Goal: Task Accomplishment & Management: Manage account settings

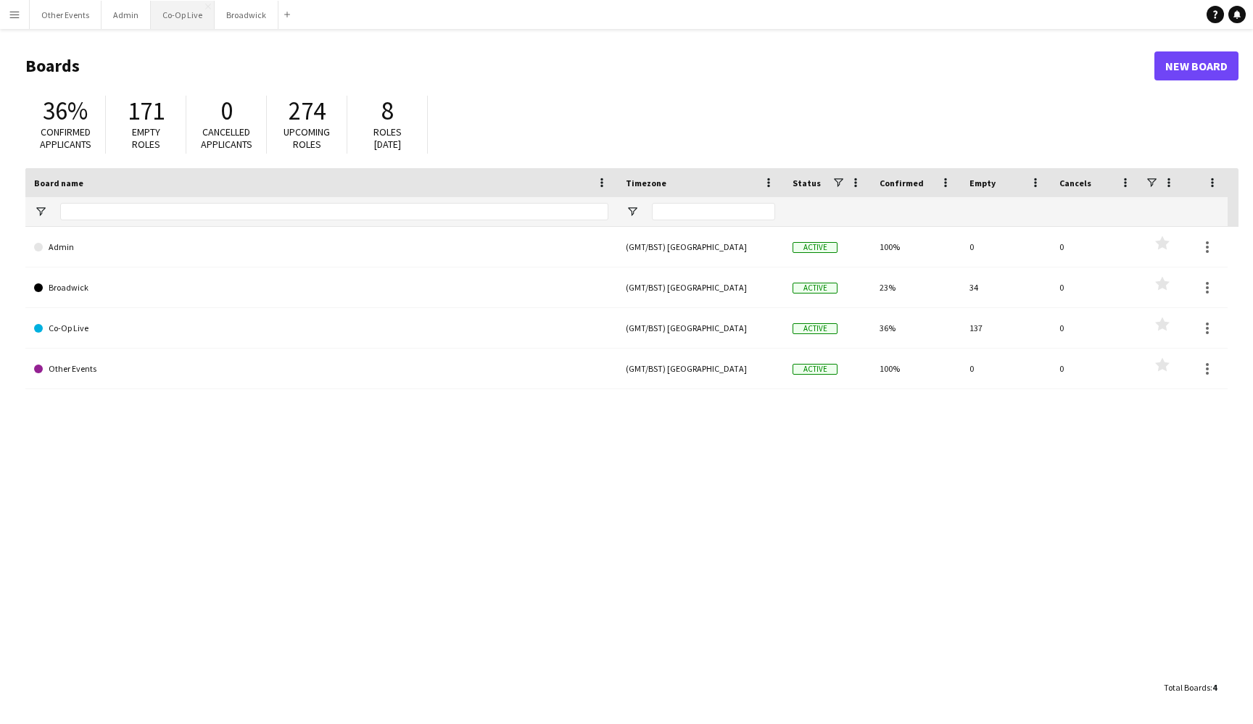
click at [185, 8] on button "Co-Op Live Close" at bounding box center [183, 15] width 64 height 28
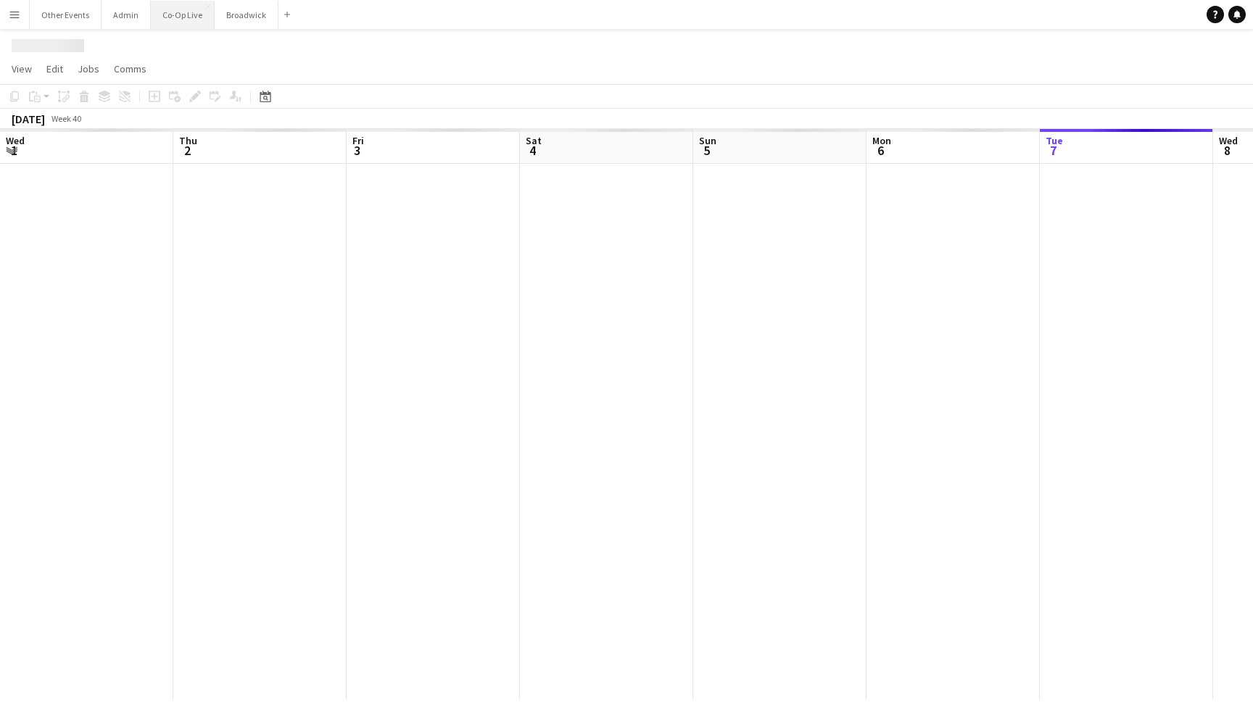
scroll to position [0, 605]
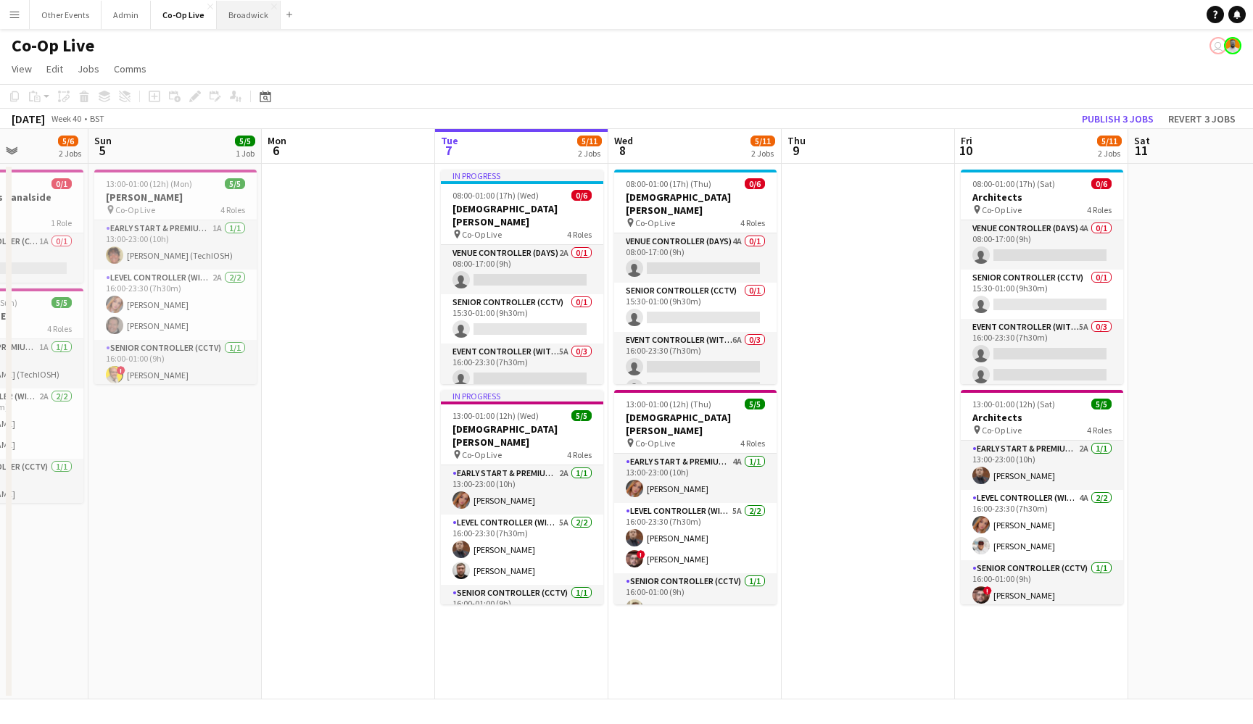
click at [241, 16] on button "Broadwick Close" at bounding box center [249, 15] width 64 height 28
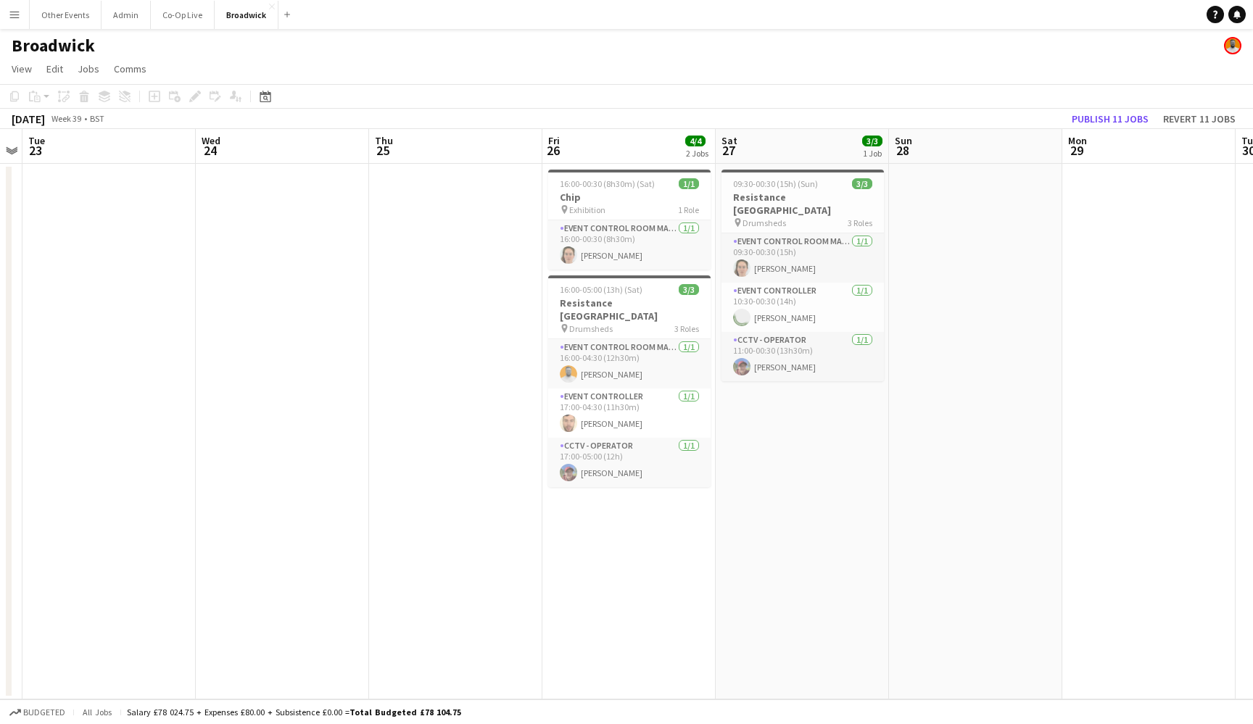
scroll to position [0, 420]
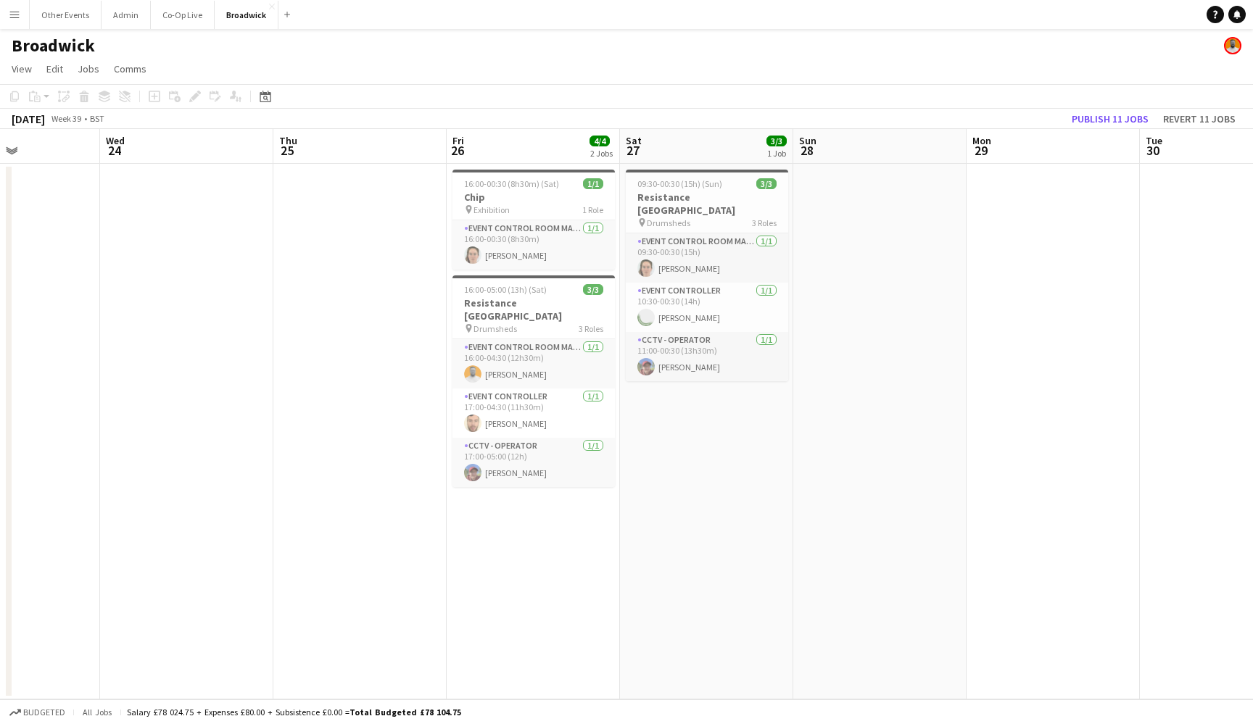
click at [749, 0] on app-navbar "Menu Boards Boards Boards All jobs Status Workforce Workforce My Workforce Recr…" at bounding box center [626, 14] width 1253 height 29
click at [366, 380] on app-date-cell at bounding box center [359, 432] width 173 height 536
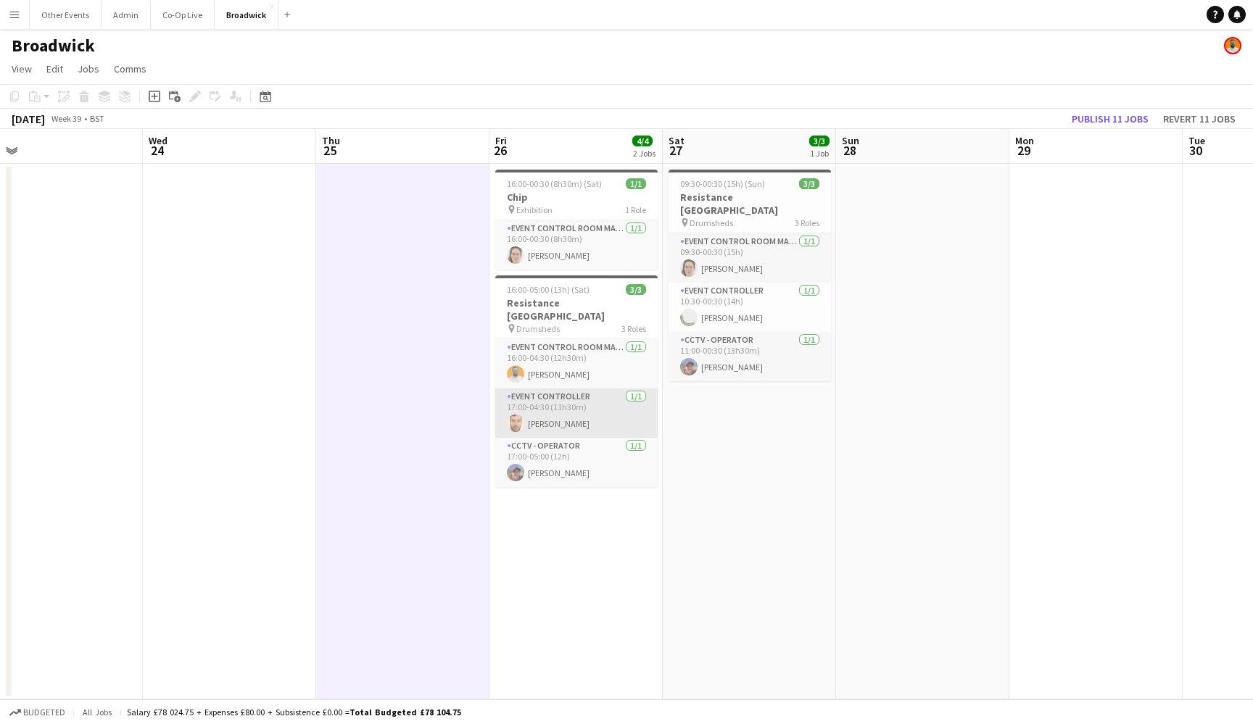
scroll to position [0, 552]
click at [269, 94] on icon at bounding box center [265, 97] width 11 height 12
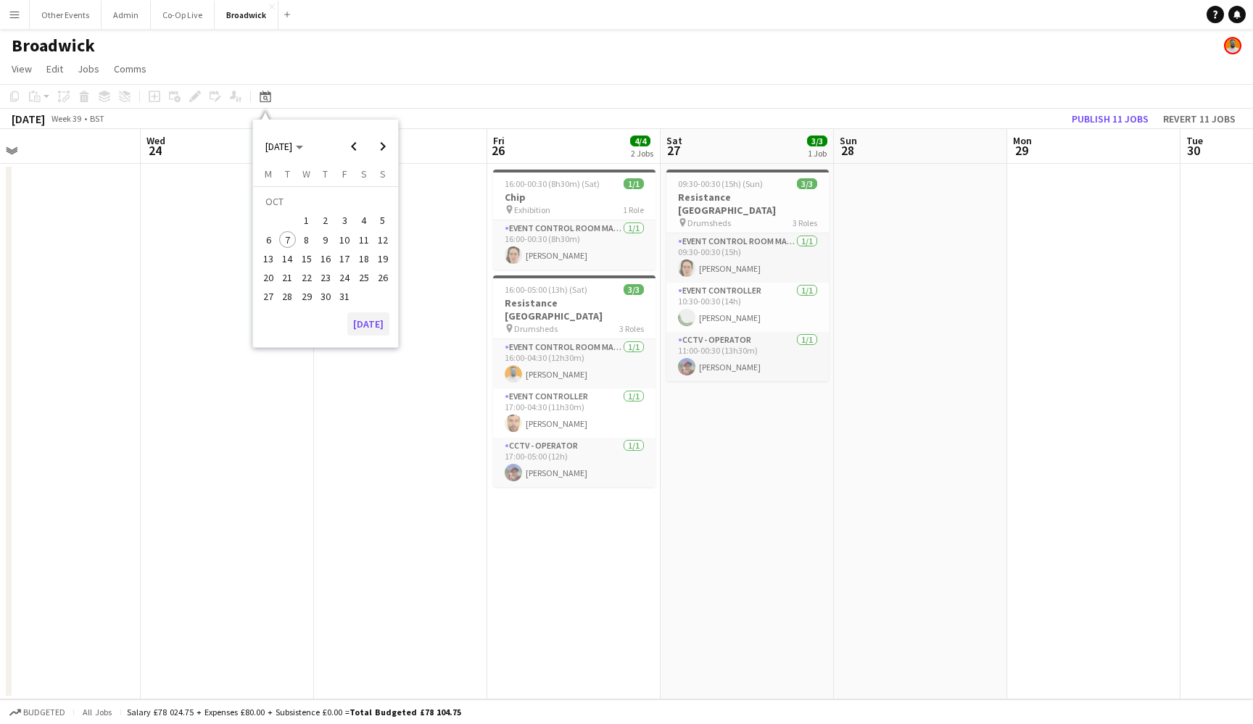
click at [375, 332] on button "[DATE]" at bounding box center [368, 323] width 42 height 23
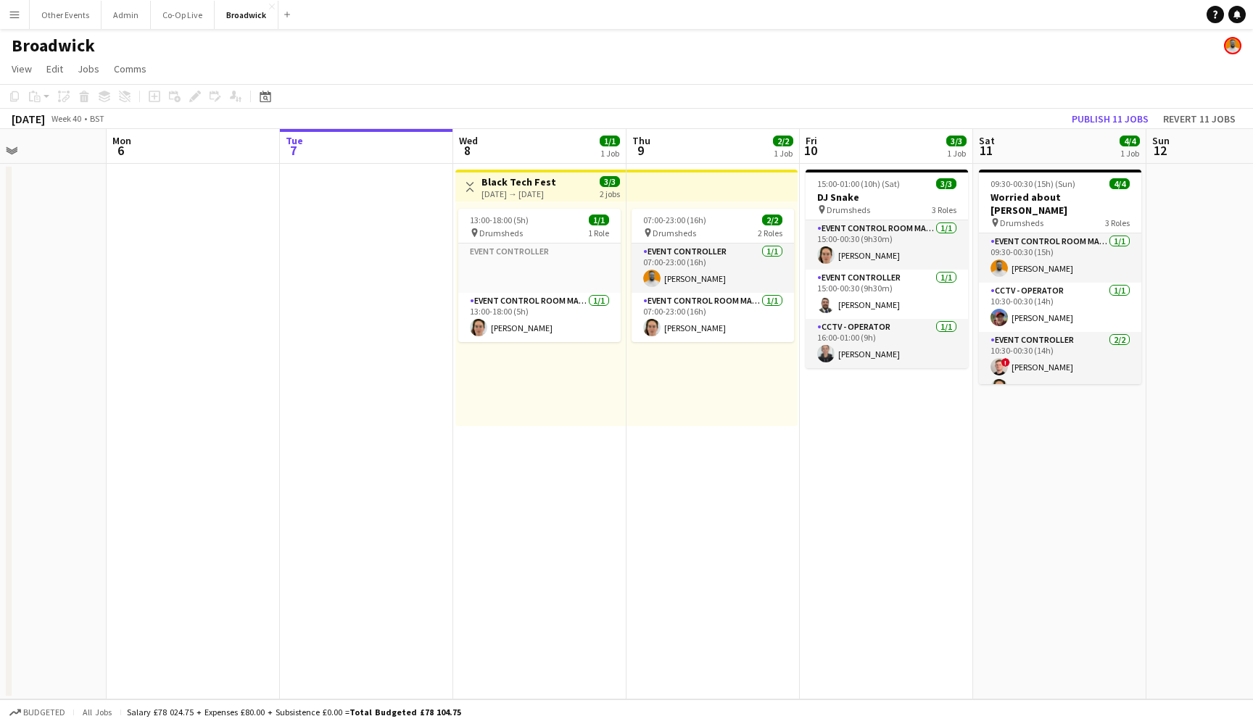
scroll to position [0, 449]
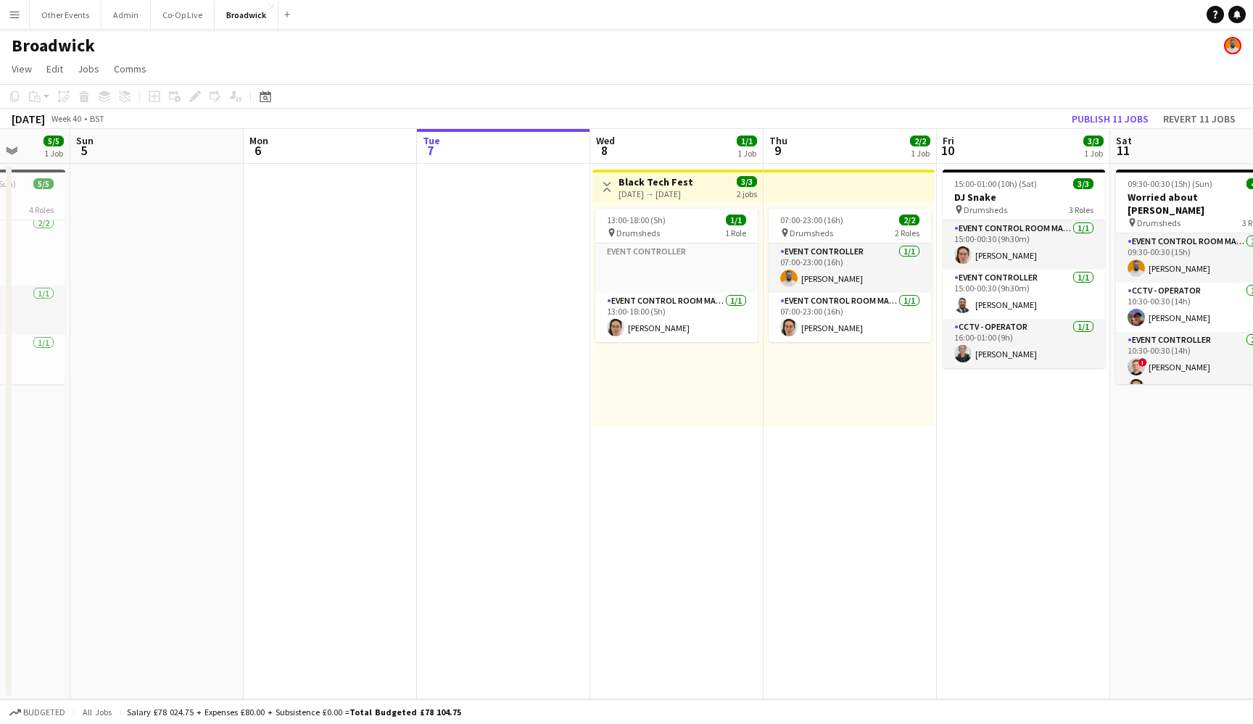
click at [555, 4] on app-navbar "Menu Boards Boards Boards All jobs Status Workforce Workforce My Workforce Recr…" at bounding box center [626, 14] width 1253 height 29
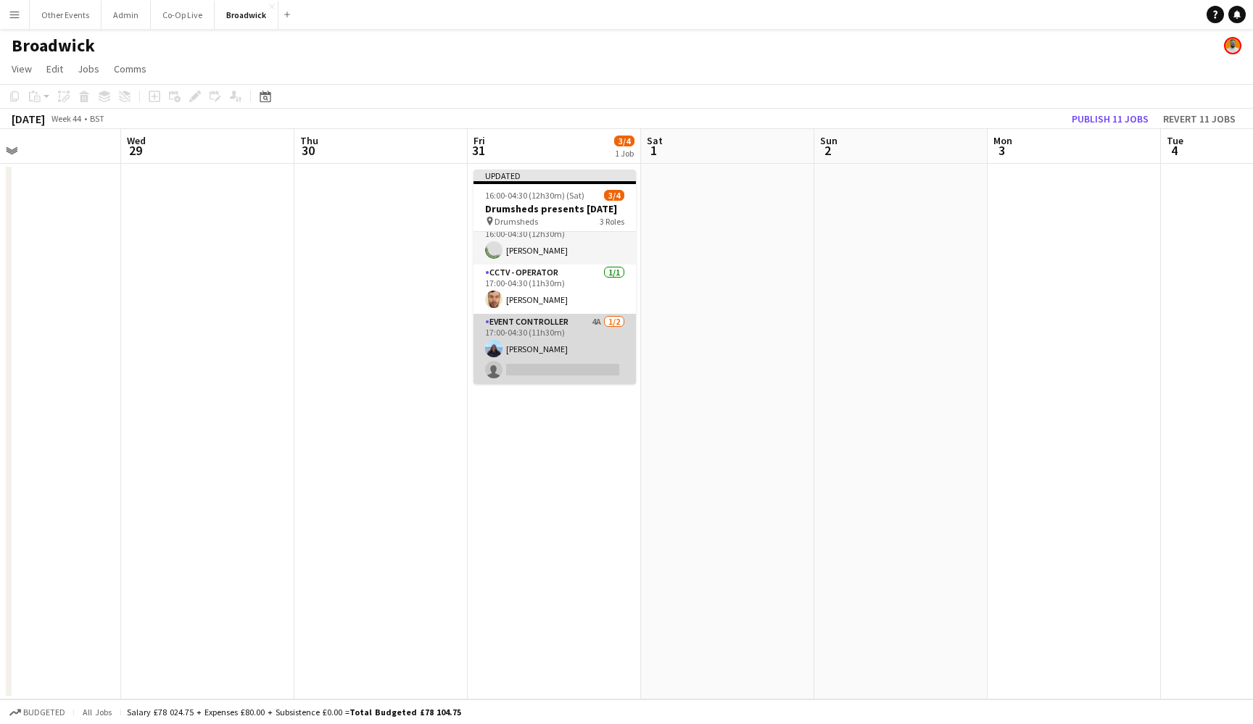
scroll to position [30, 0]
click at [576, 362] on app-card-role "Event Controller 4A [DATE] 17:00-04:30 (11h30m) [PERSON_NAME] single-neutral-ac…" at bounding box center [554, 349] width 162 height 70
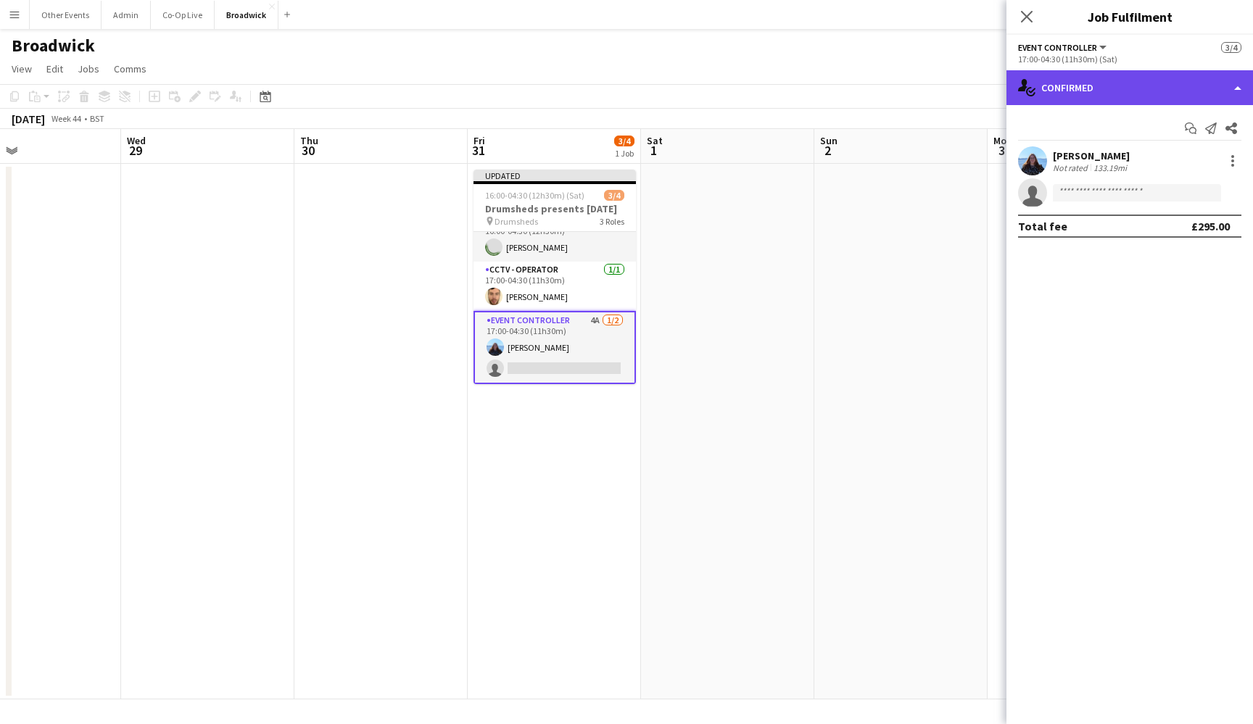
click at [1184, 91] on div "single-neutral-actions-check-2 Confirmed" at bounding box center [1129, 87] width 246 height 35
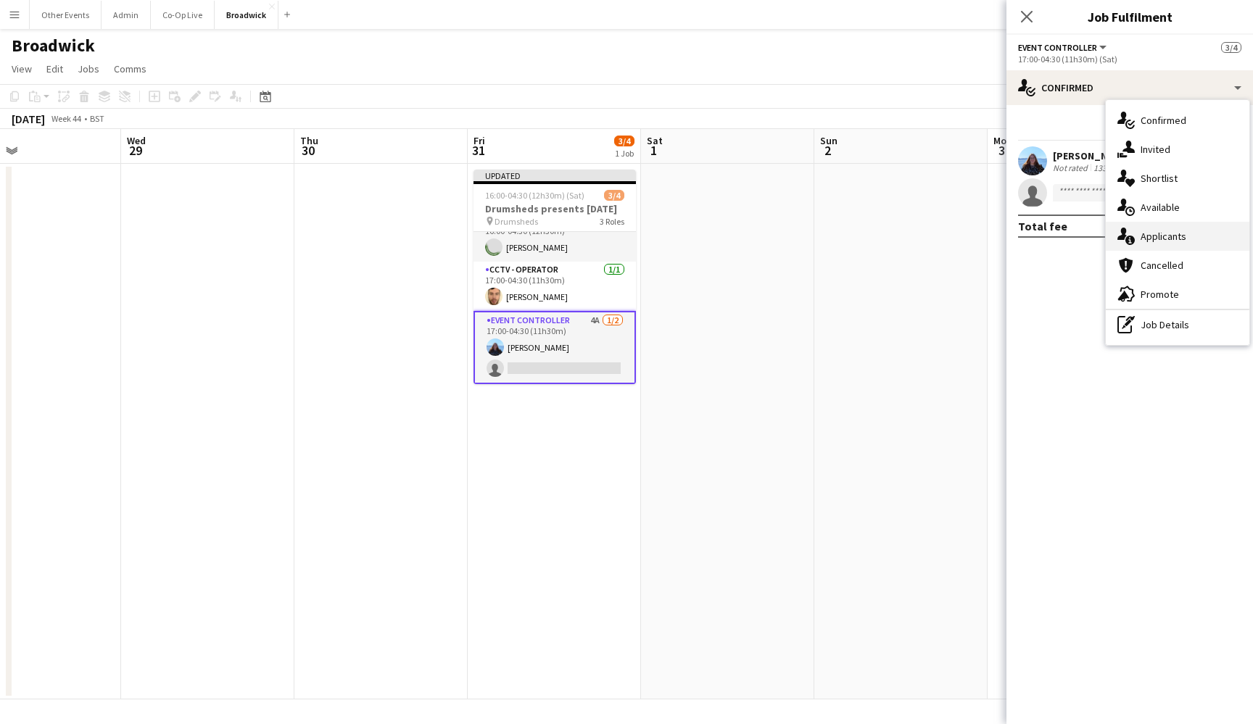
click at [1223, 234] on div "single-neutral-actions-information Applicants" at bounding box center [1177, 236] width 144 height 29
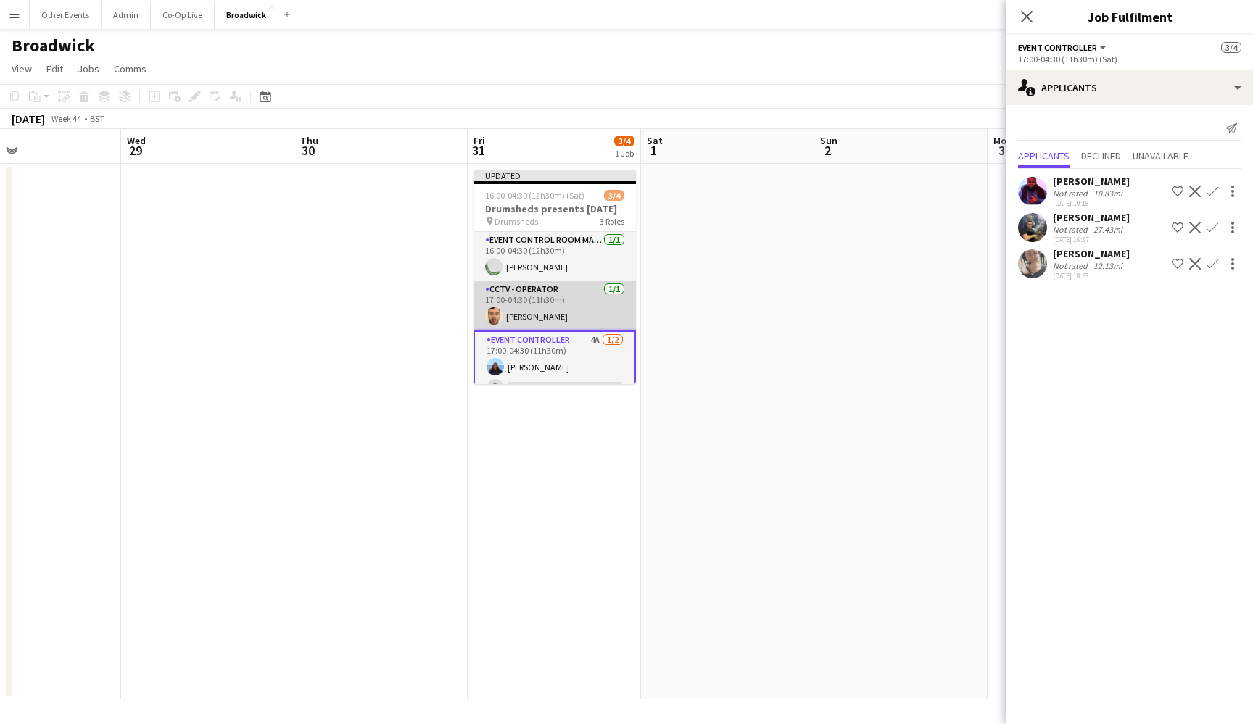
scroll to position [0, 0]
click at [579, 319] on app-card-role "CCTV - Operator [DATE] 17:00-04:30 (11h30m) [PERSON_NAME]" at bounding box center [554, 305] width 162 height 49
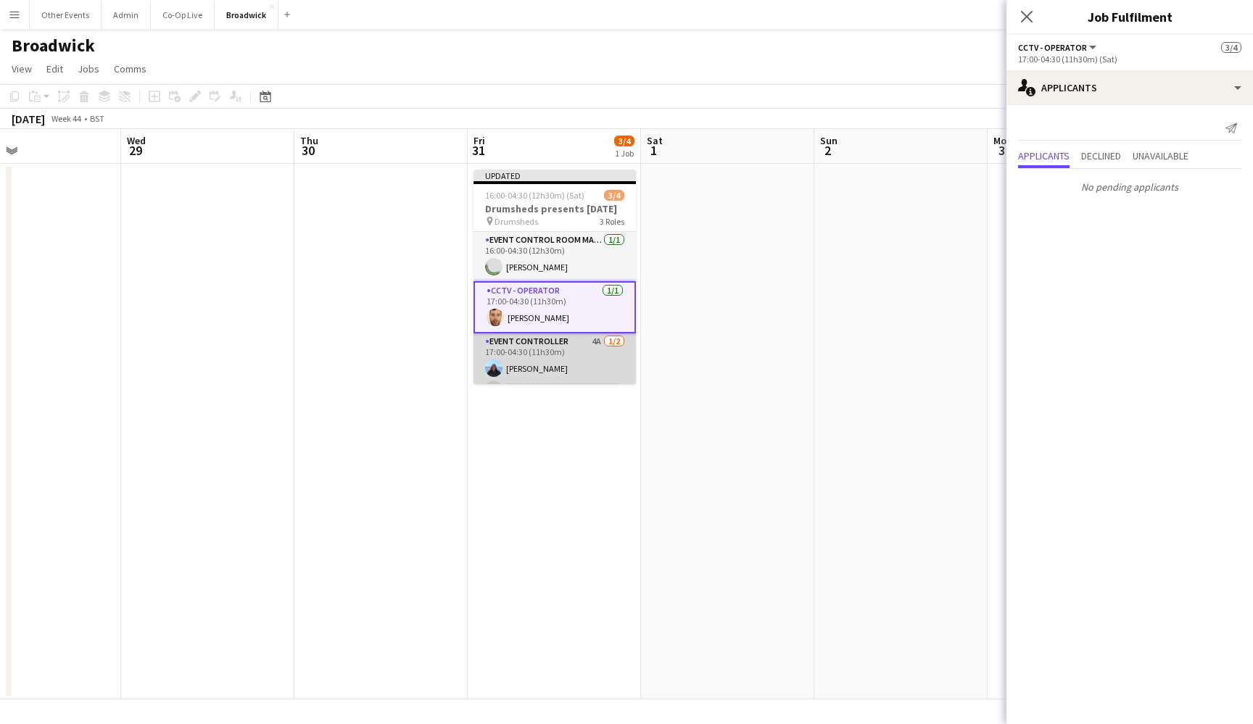
click at [581, 356] on app-card-role "Event Controller 4A [DATE] 17:00-04:30 (11h30m) [PERSON_NAME] single-neutral-ac…" at bounding box center [554, 368] width 162 height 70
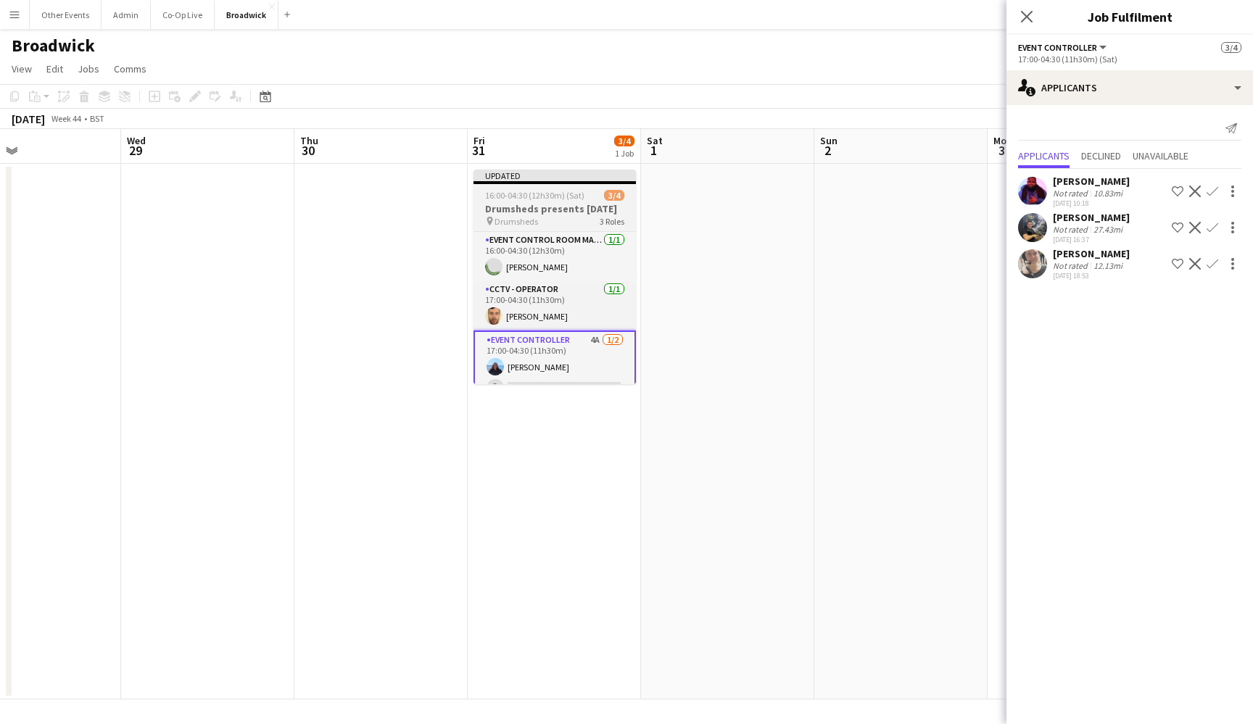
click at [573, 215] on h3 "Drumsheds presents [DATE]" at bounding box center [554, 208] width 162 height 13
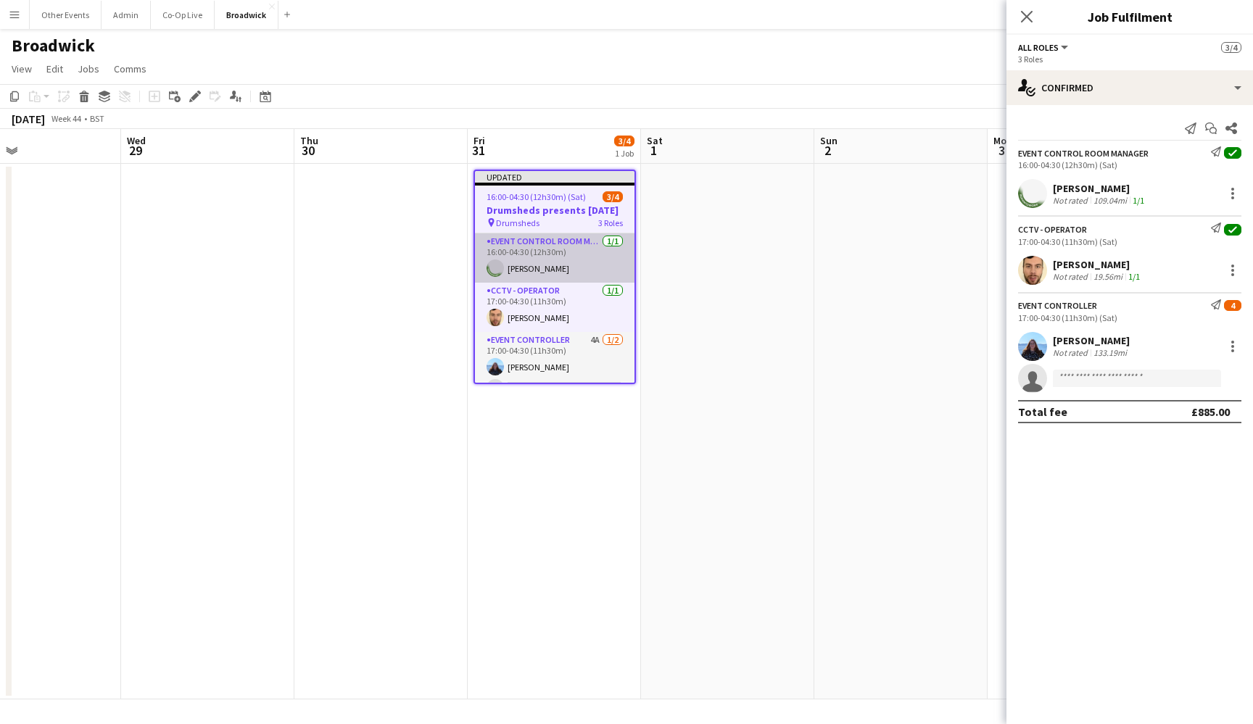
click at [576, 262] on app-card-role "Event Control Room Manager [DATE] 16:00-04:30 (12h30m) [GEOGRAPHIC_DATA][PERSON…" at bounding box center [554, 257] width 159 height 49
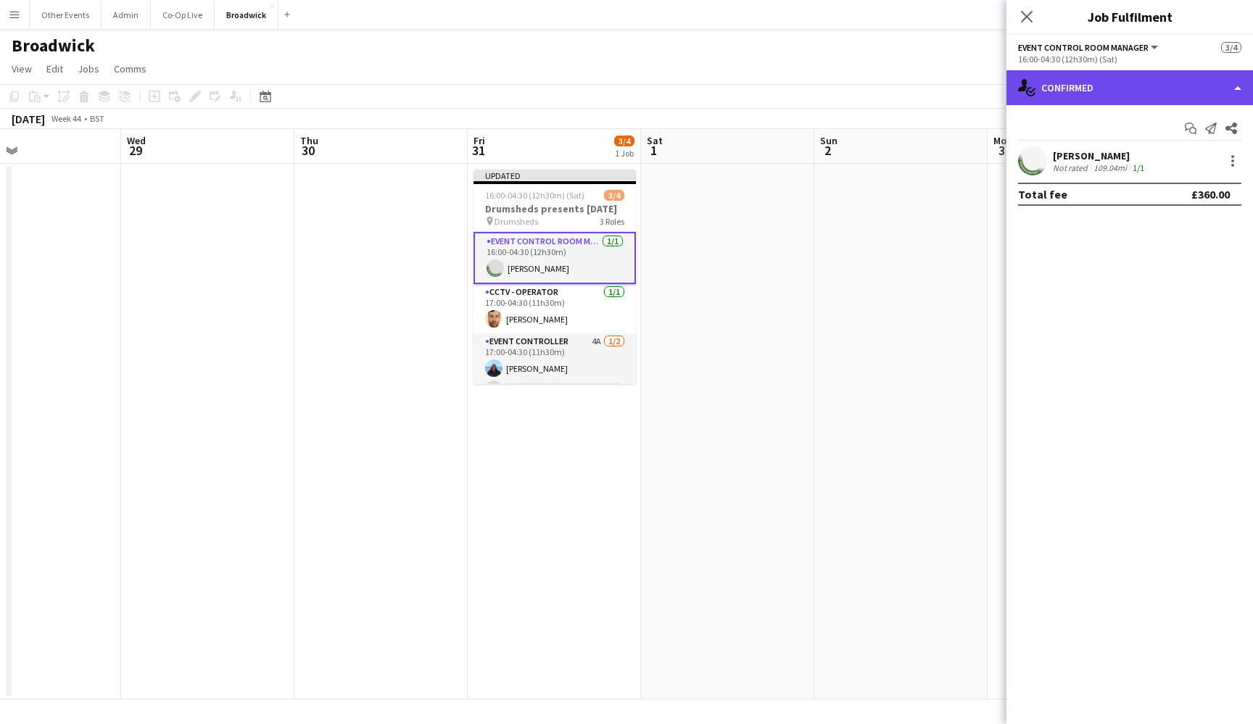
click at [1200, 101] on div "single-neutral-actions-check-2 Confirmed" at bounding box center [1129, 87] width 246 height 35
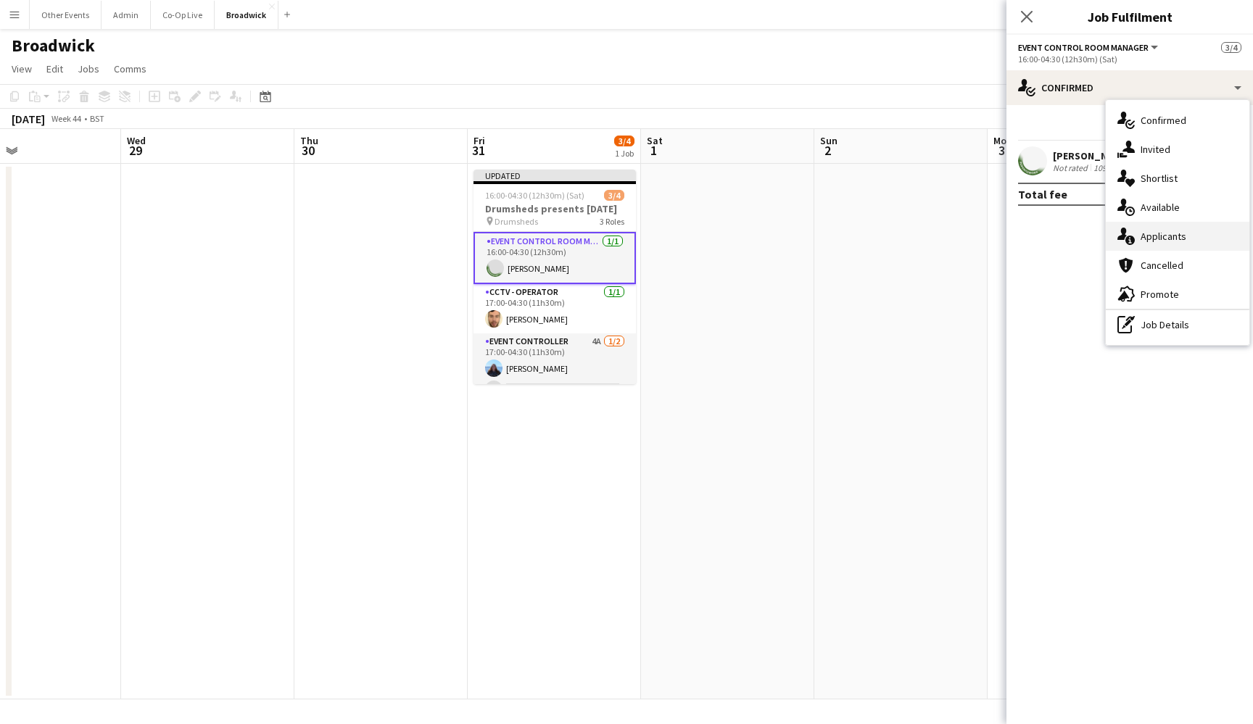
click at [1187, 234] on div "single-neutral-actions-information Applicants" at bounding box center [1177, 236] width 144 height 29
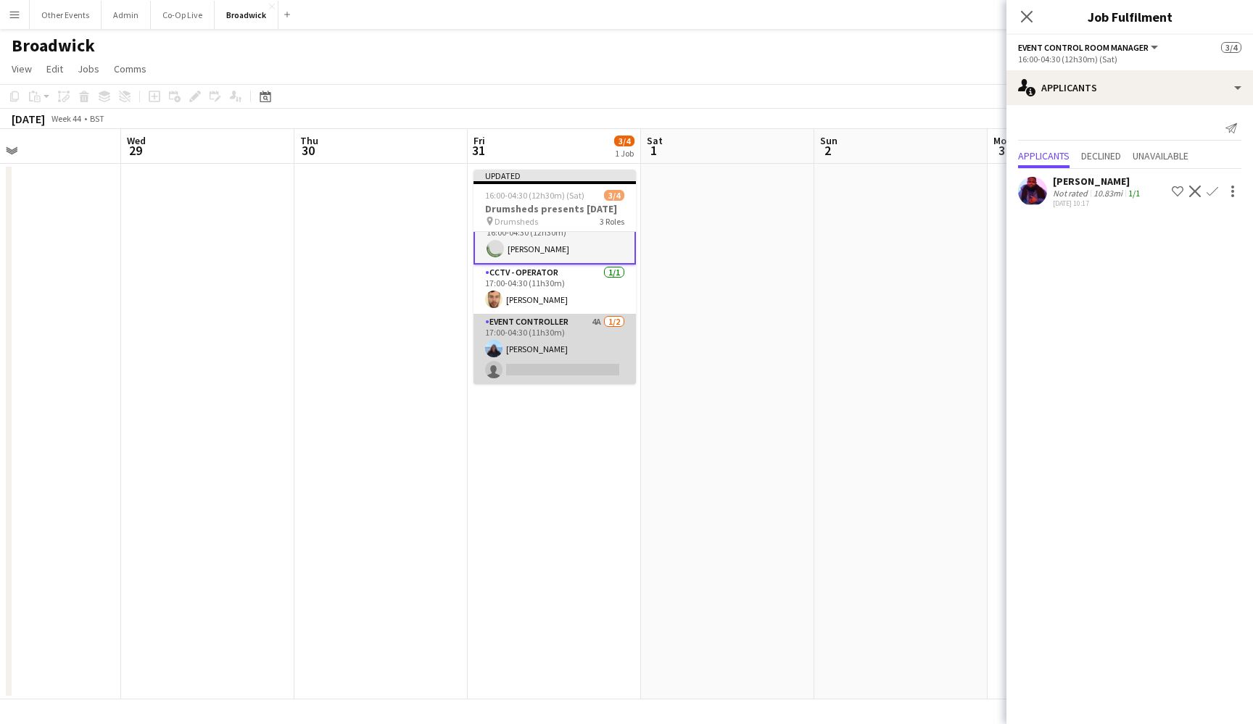
scroll to position [33, 0]
click at [557, 352] on app-card-role "Event Controller 4A [DATE] 17:00-04:30 (11h30m) [PERSON_NAME] single-neutral-ac…" at bounding box center [554, 349] width 162 height 70
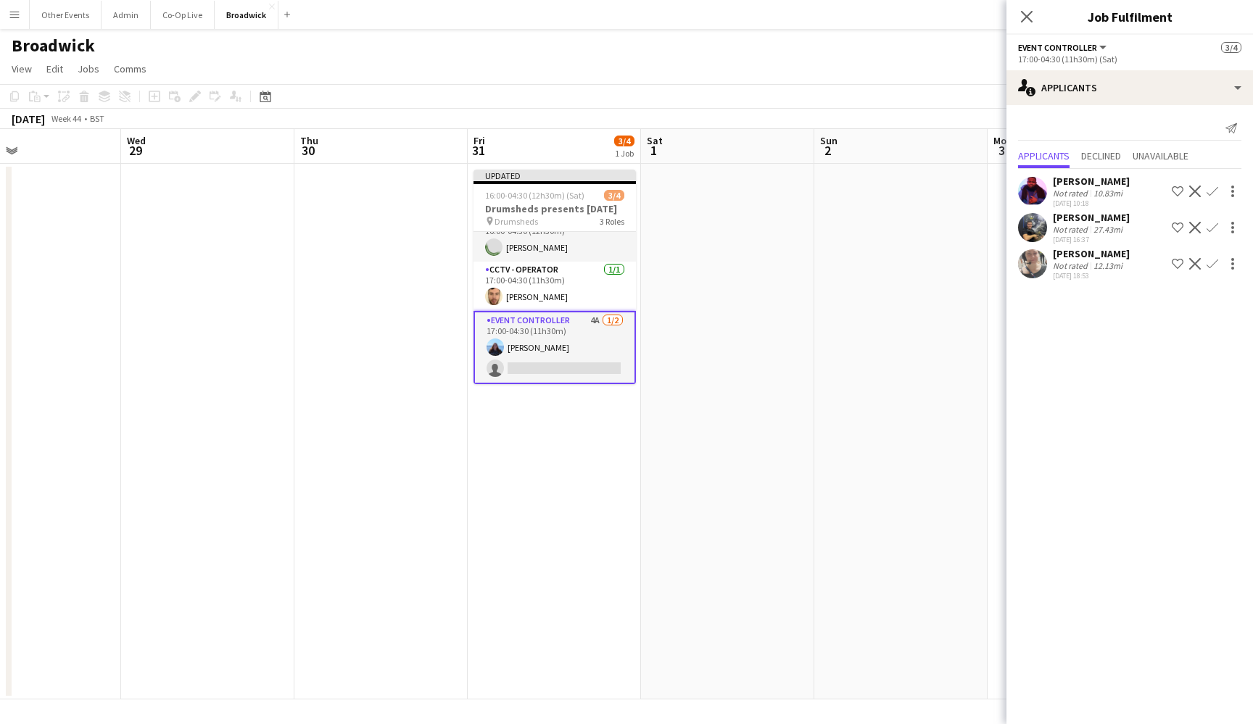
click at [1076, 220] on div "[PERSON_NAME]" at bounding box center [1091, 217] width 77 height 13
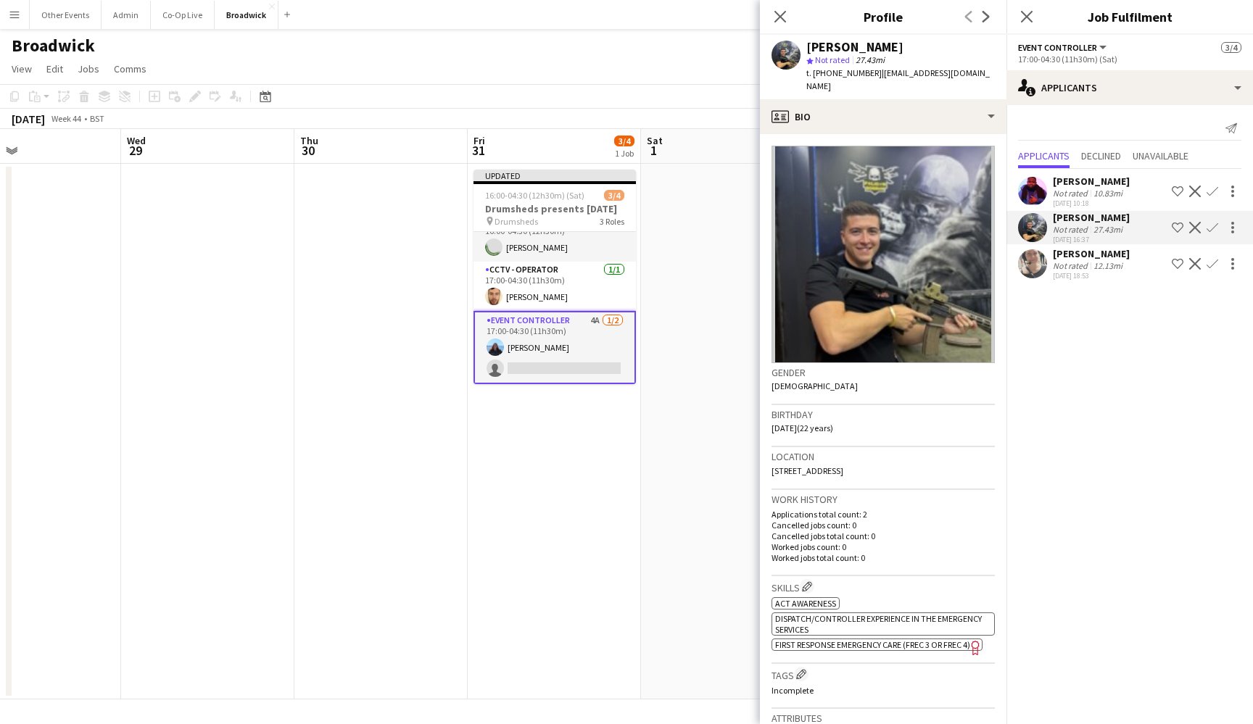
click at [655, 420] on app-date-cell at bounding box center [727, 432] width 173 height 536
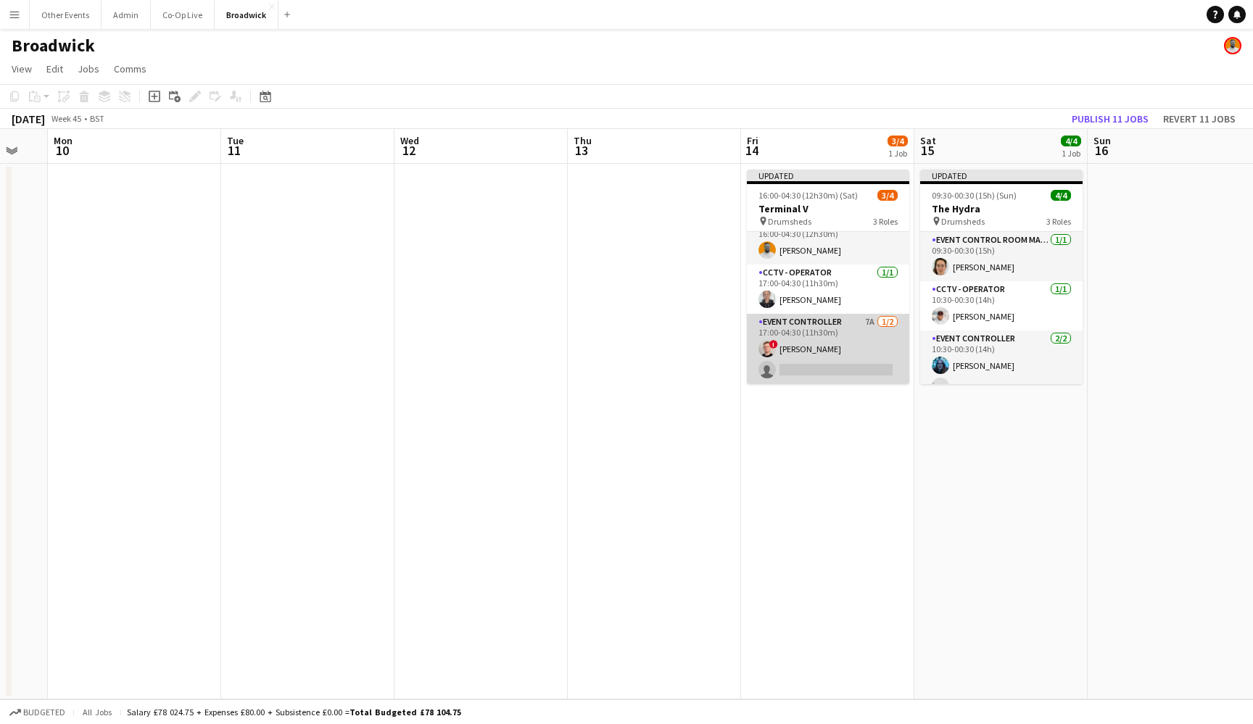
scroll to position [17, 0]
click at [854, 352] on app-card-role "Event Controller 7A [DATE] 17:00-04:30 (11h30m) ! [PERSON_NAME] single-neutral-…" at bounding box center [828, 349] width 162 height 70
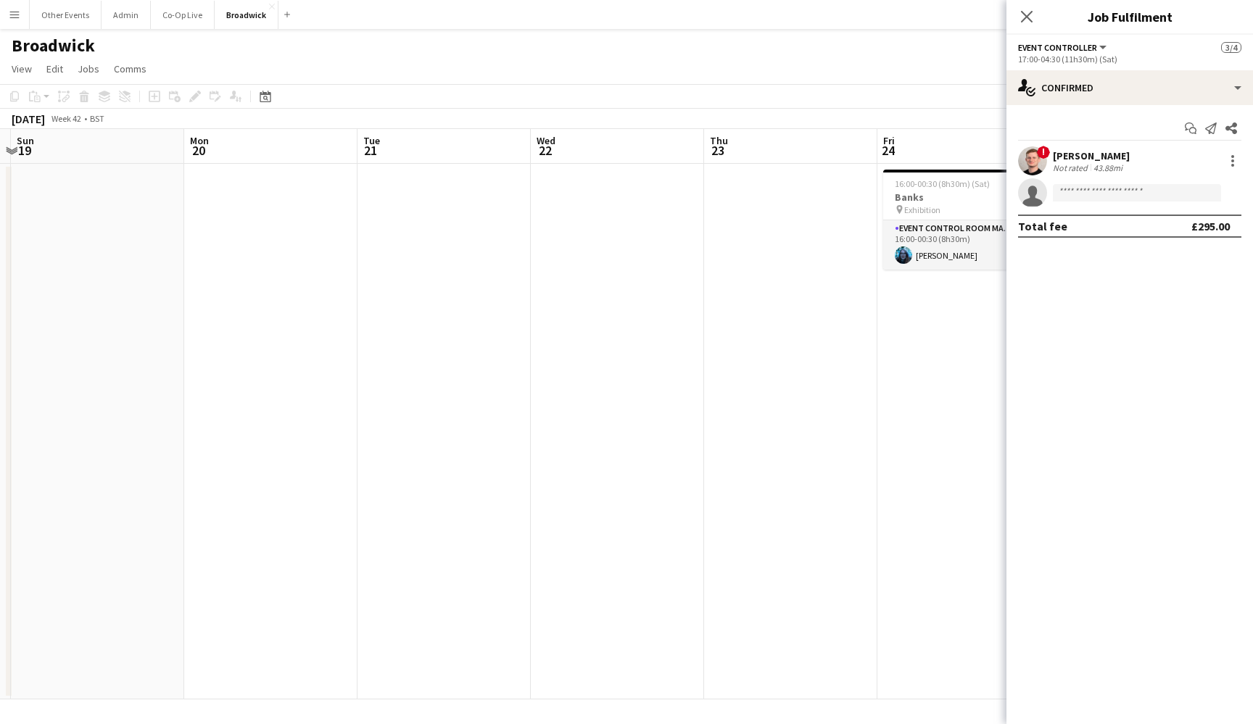
click at [733, 471] on app-date-cell at bounding box center [790, 432] width 173 height 536
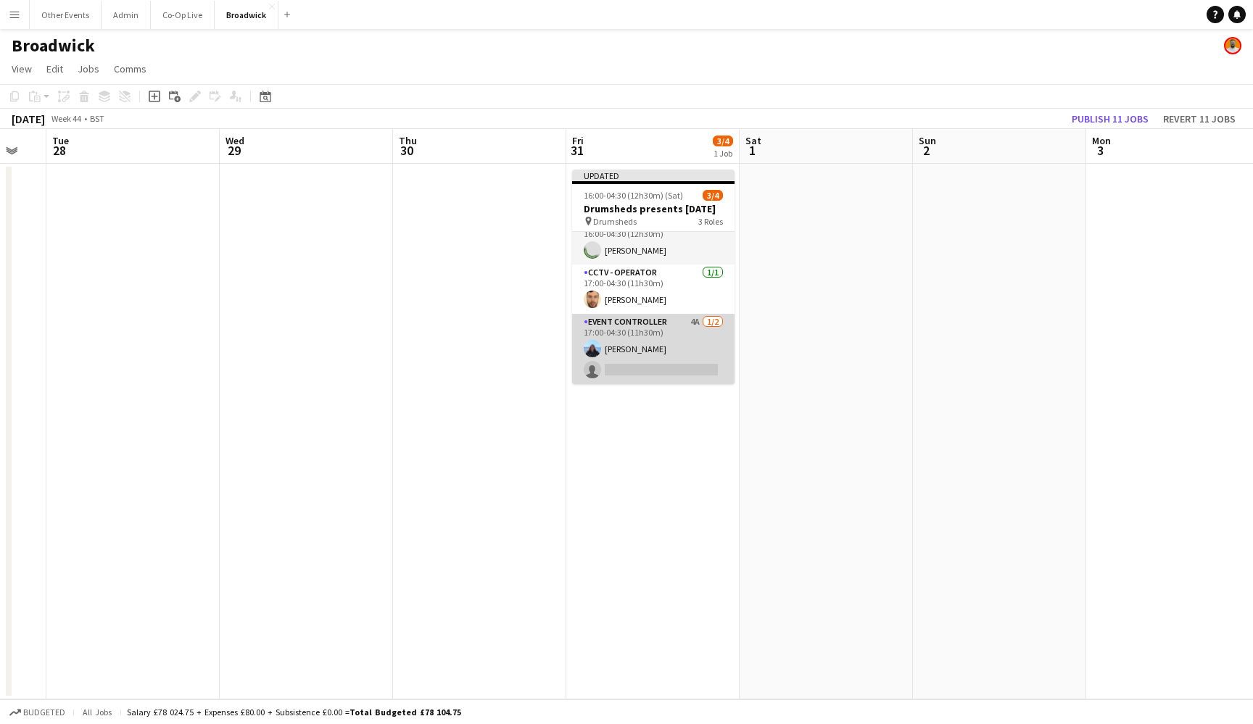
scroll to position [30, 0]
